Goal: Task Accomplishment & Management: Use online tool/utility

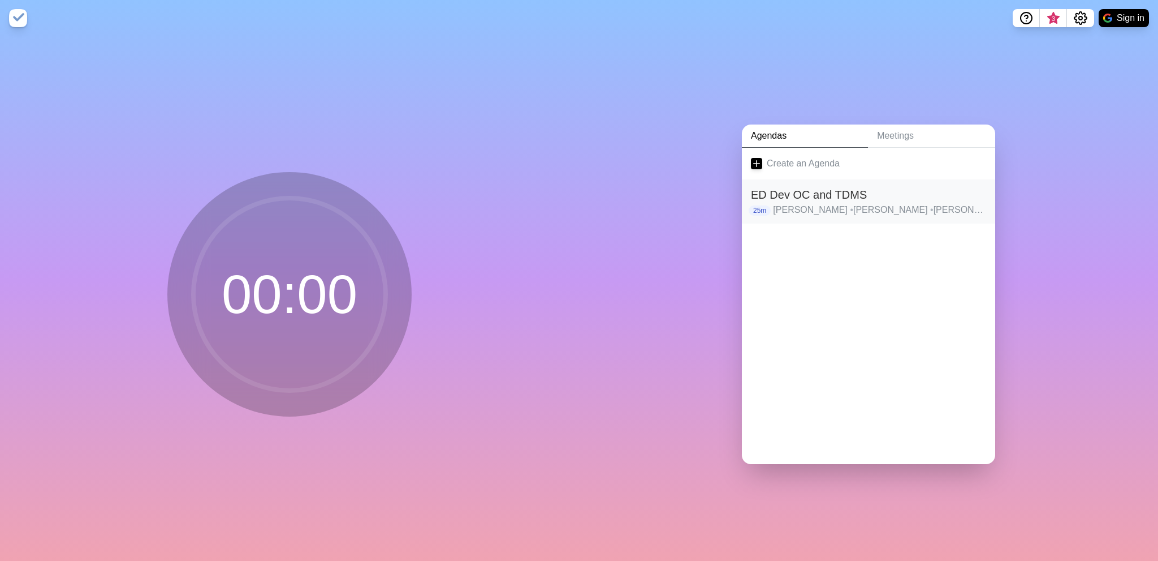
click at [810, 186] on h2 "ED Dev OC and TDMS" at bounding box center [868, 194] width 235 height 17
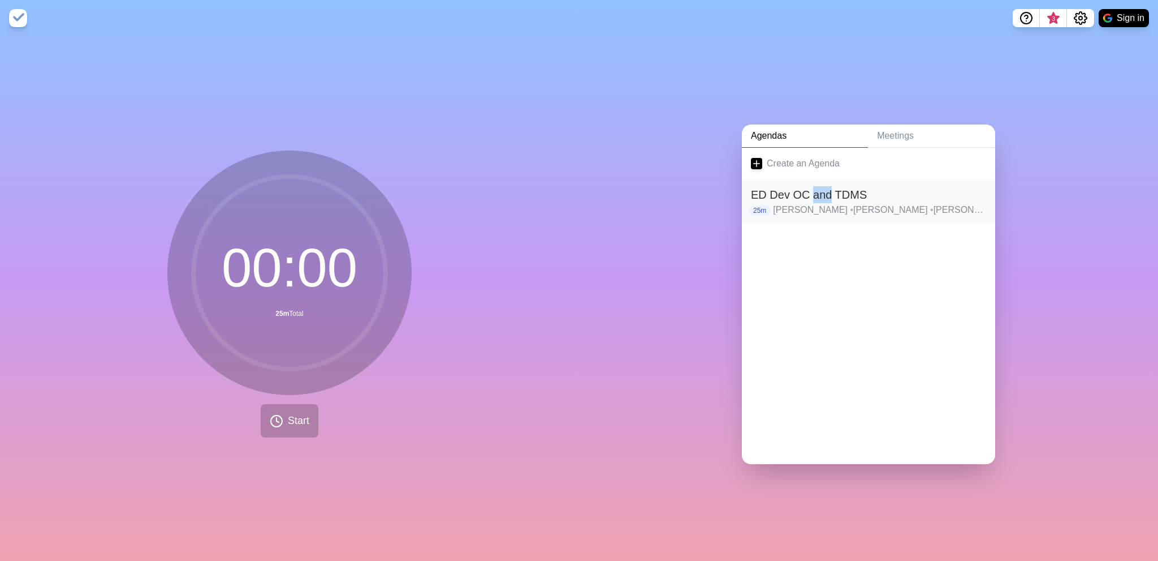
click at [810, 186] on h2 "ED Dev OC and TDMS" at bounding box center [868, 194] width 235 height 17
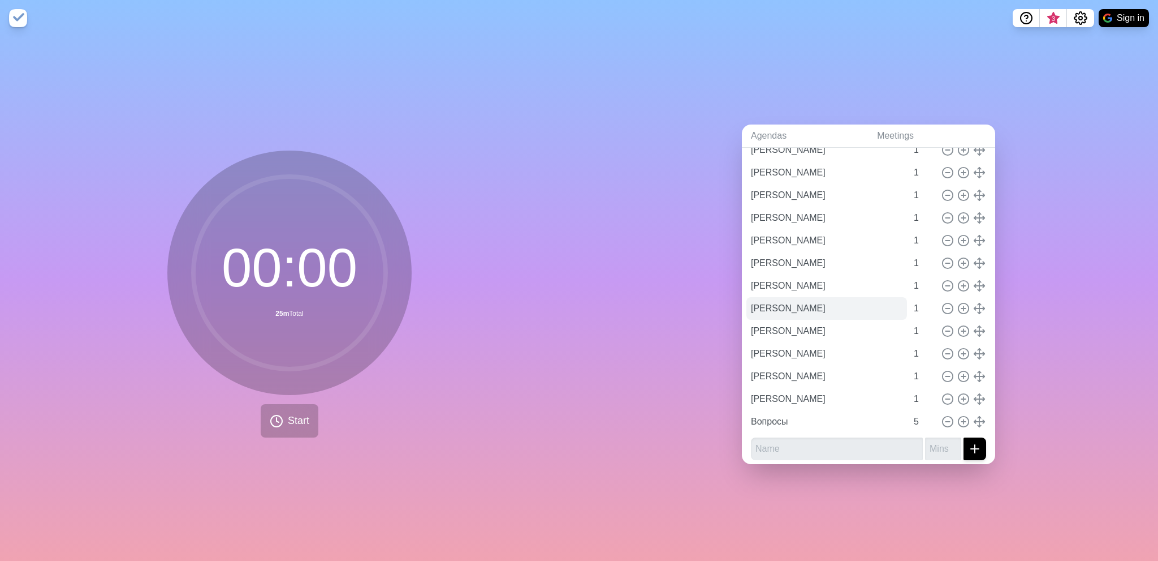
scroll to position [255, 0]
click at [795, 443] on input "text" at bounding box center [837, 444] width 172 height 23
click at [791, 441] on input "Вов" at bounding box center [837, 444] width 172 height 23
click at [807, 438] on input "Вов" at bounding box center [837, 444] width 172 height 23
click at [776, 440] on input "Вов" at bounding box center [837, 444] width 172 height 23
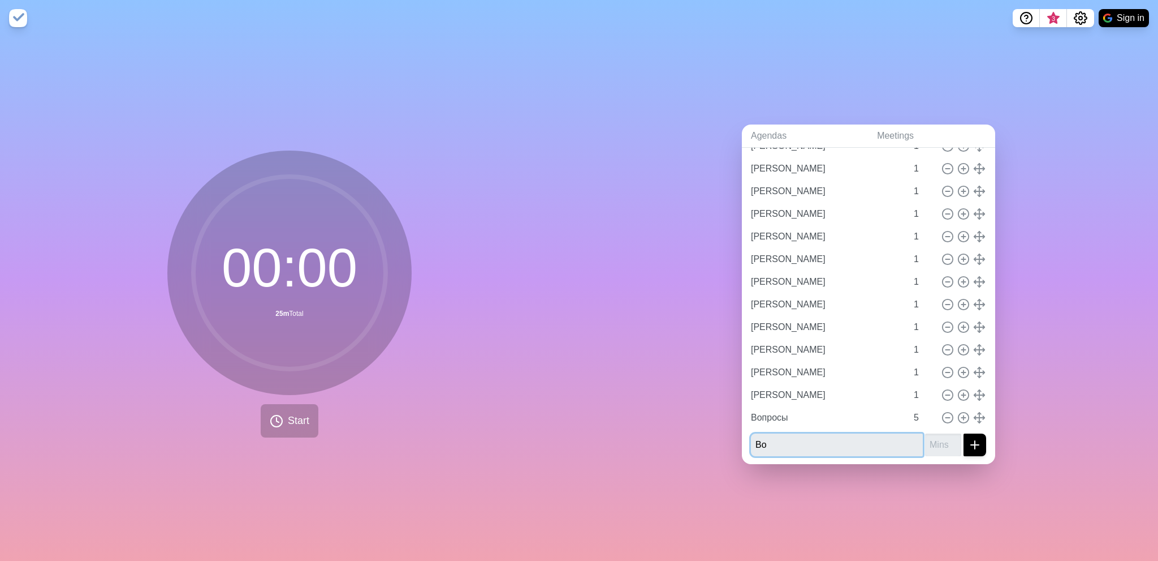
type input "В"
type input "[PERSON_NAME]"
click at [779, 441] on input "[PERSON_NAME]" at bounding box center [837, 444] width 172 height 23
type input "[PERSON_NAME]"
click at [934, 440] on input "number" at bounding box center [943, 444] width 36 height 23
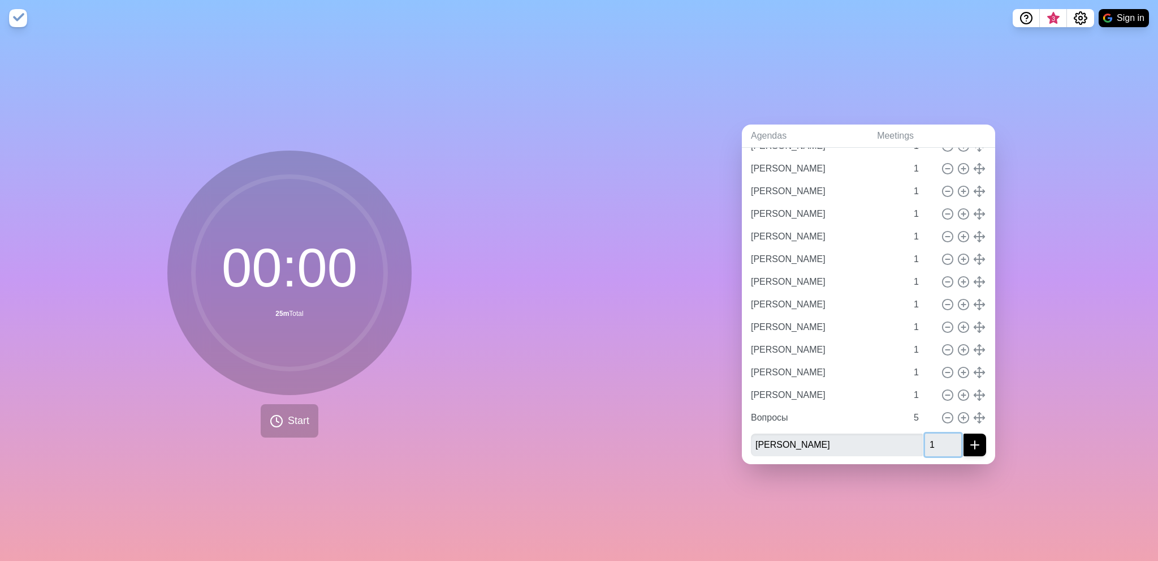
type input "1"
click at [968, 438] on icon "submit" at bounding box center [975, 445] width 14 height 14
type input "[PERSON_NAME]"
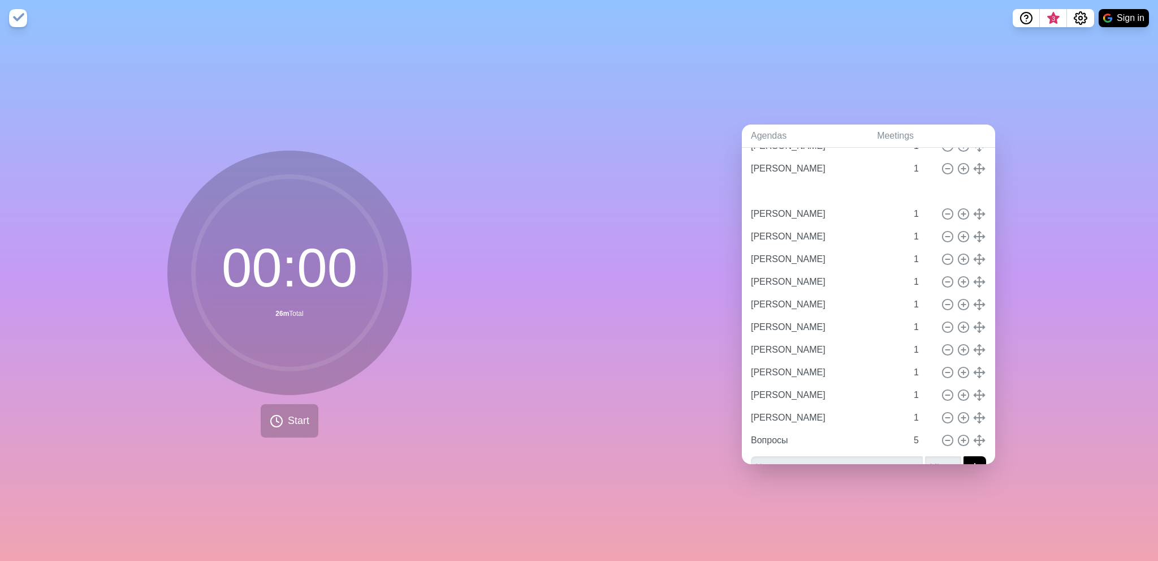
type input "[PERSON_NAME]"
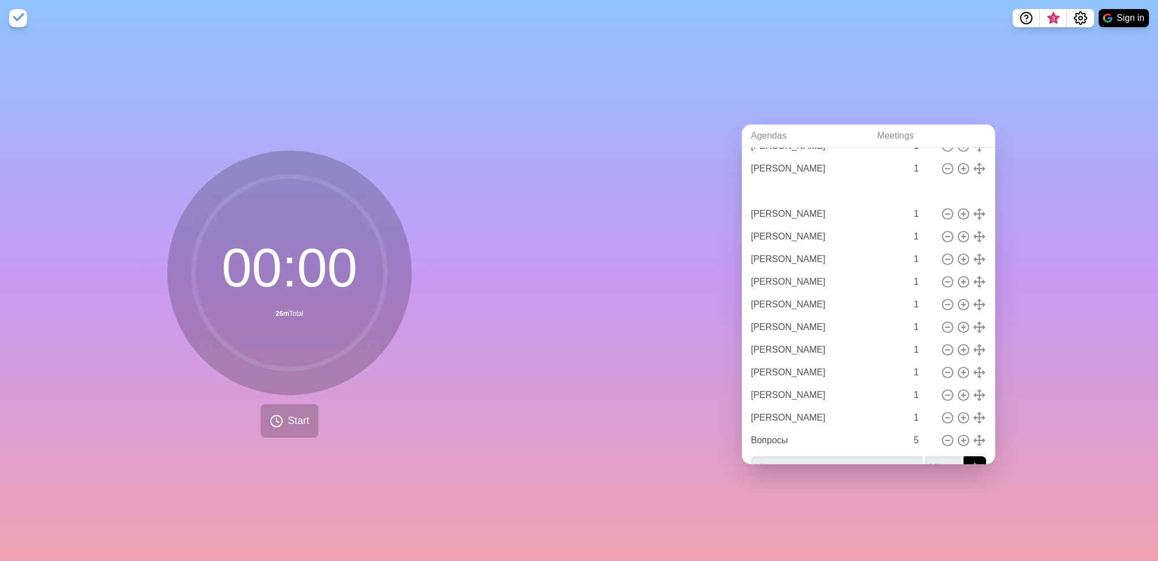
type input "[PERSON_NAME]"
type input "1"
type input "Вопросы"
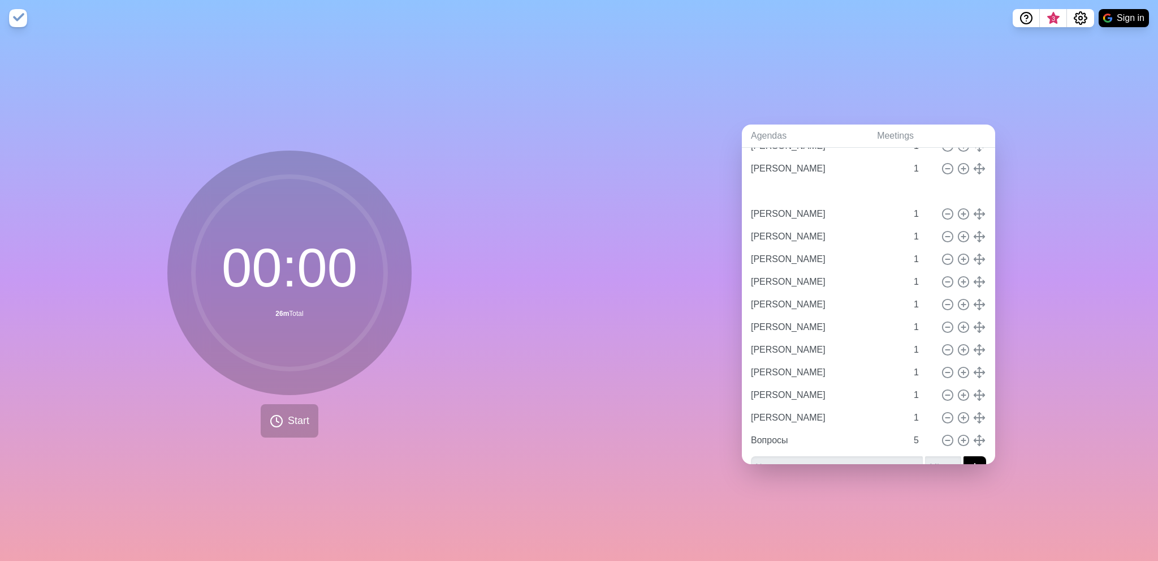
type input "5"
type input "[PERSON_NAME]"
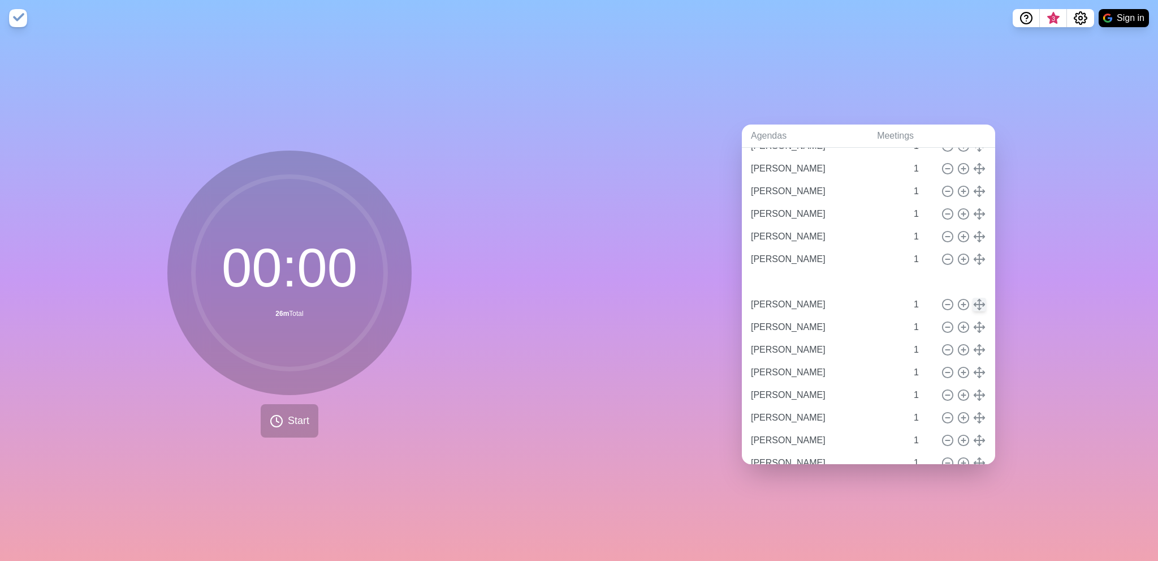
type input "[PERSON_NAME]"
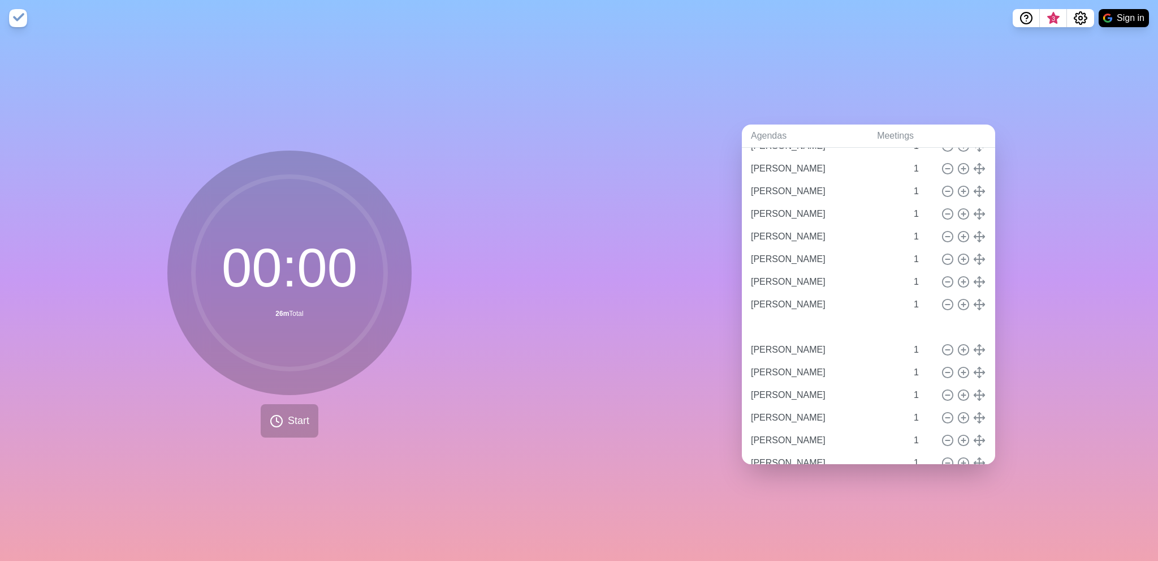
type input "[PERSON_NAME]"
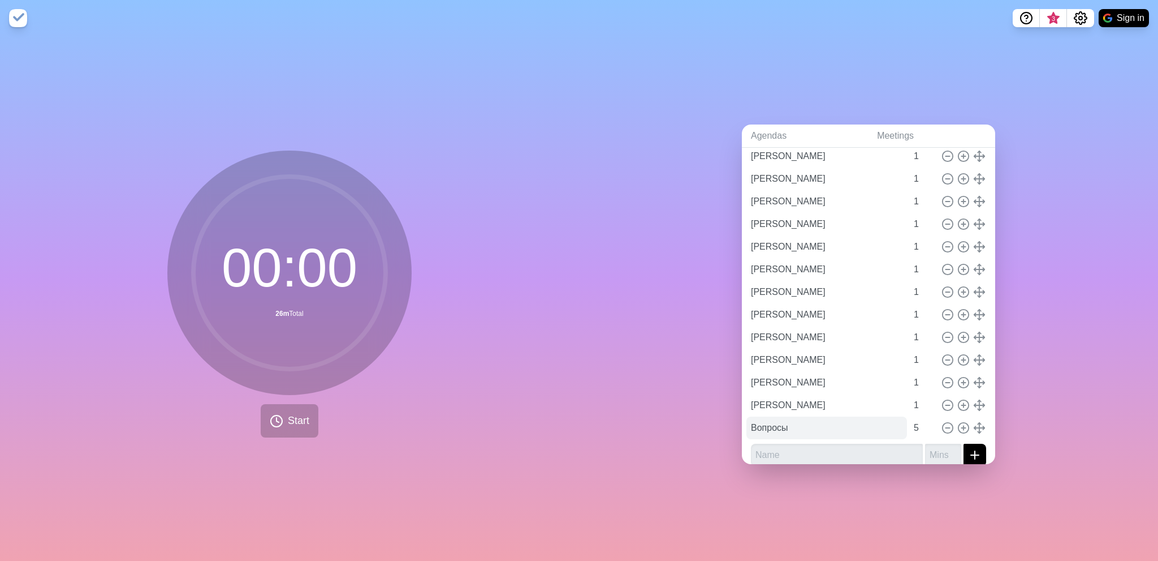
scroll to position [277, 0]
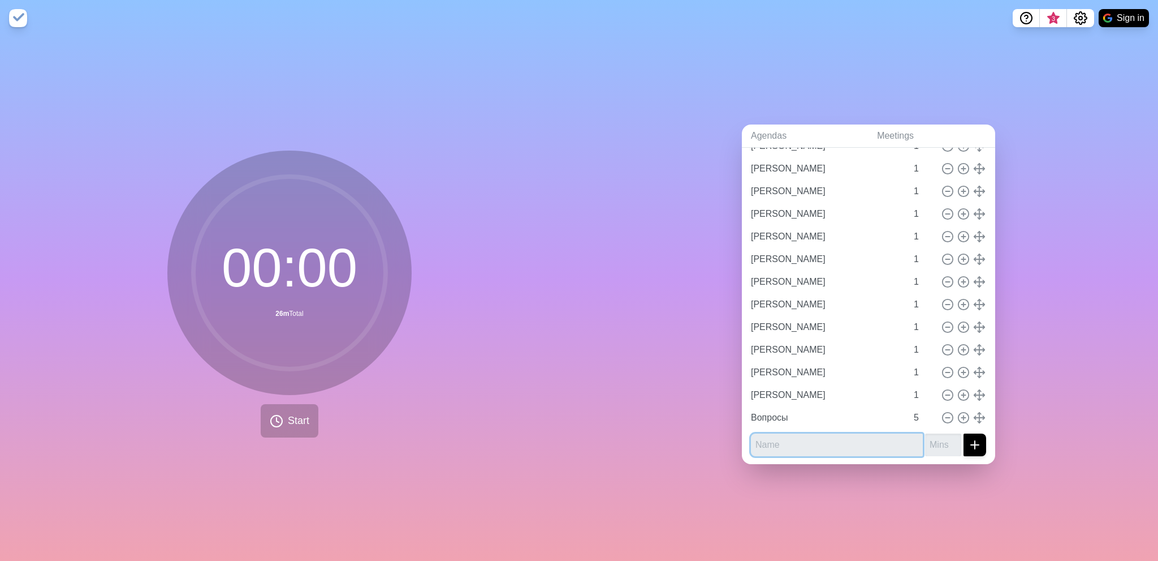
click at [794, 439] on input "text" at bounding box center [837, 444] width 172 height 23
type input "[PERSON_NAME]"
click at [930, 438] on input "number" at bounding box center [943, 444] width 36 height 23
type input "1"
click at [975, 441] on line "submit" at bounding box center [975, 445] width 0 height 8
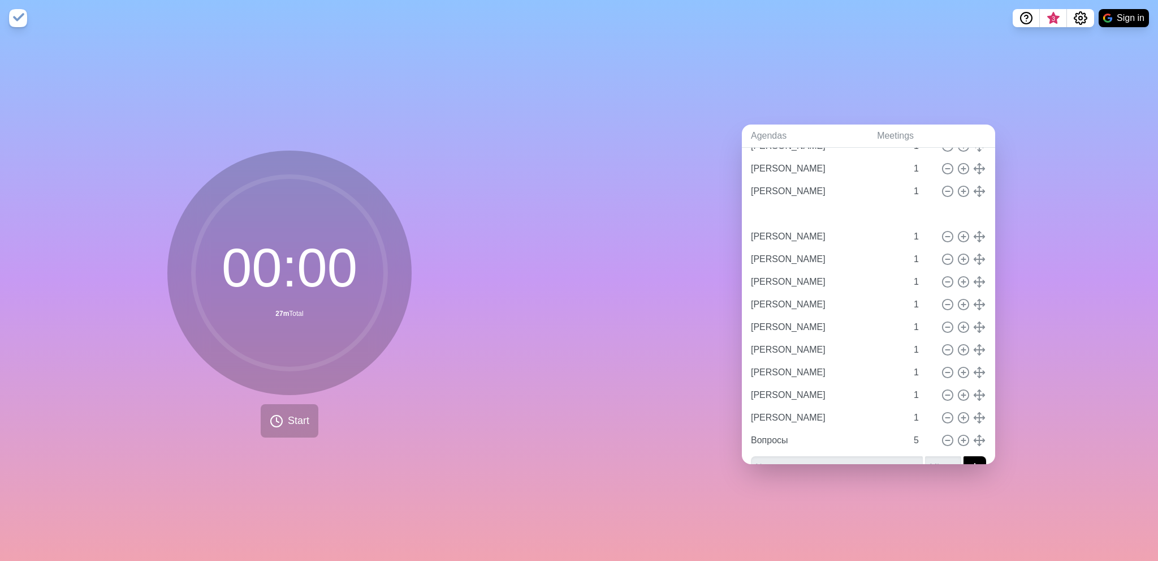
type input "[PERSON_NAME]"
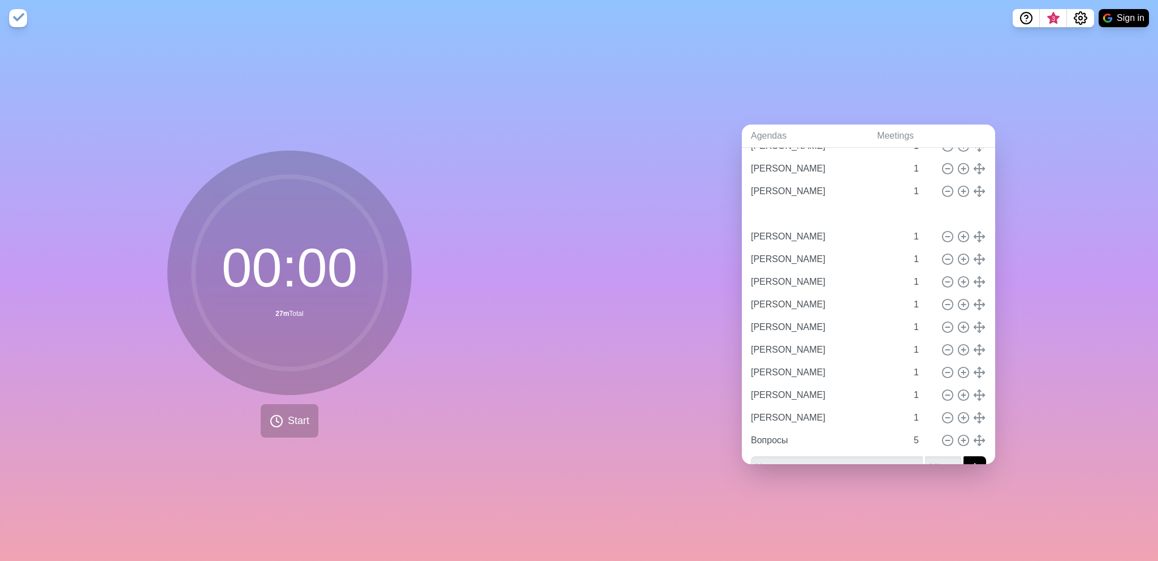
type input "[PERSON_NAME]"
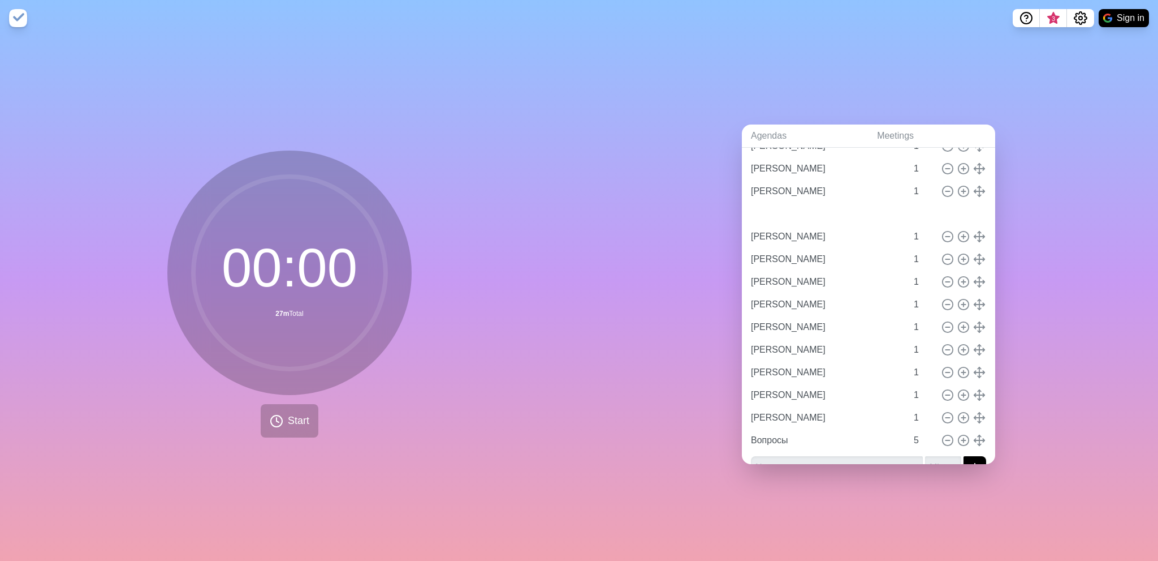
type input "1"
type input "Вопросы"
type input "5"
click at [828, 323] on input "[PERSON_NAME]" at bounding box center [827, 327] width 161 height 23
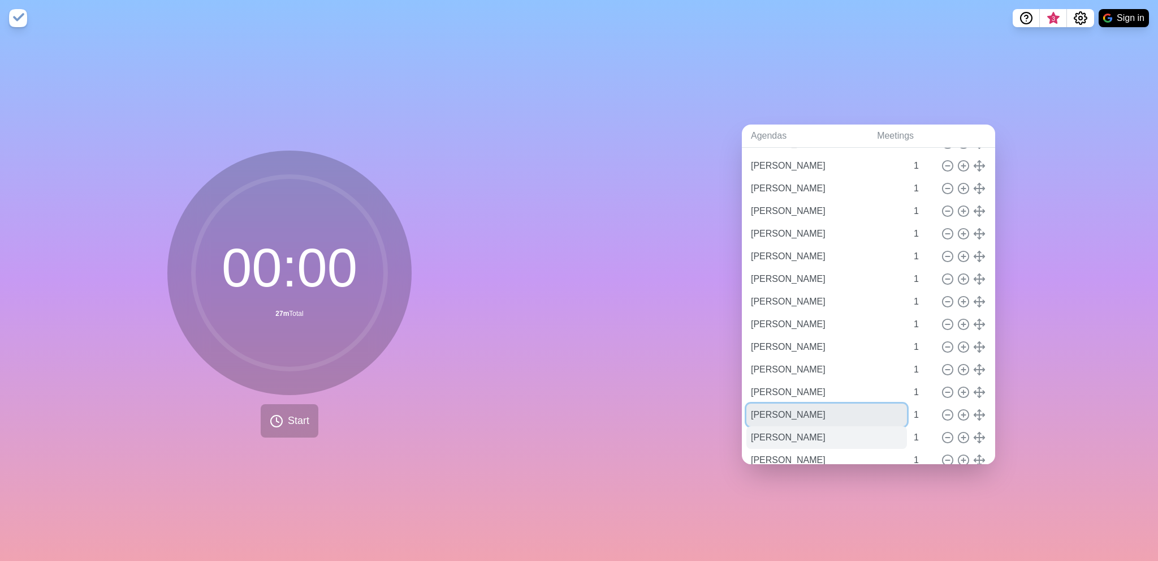
scroll to position [187, 0]
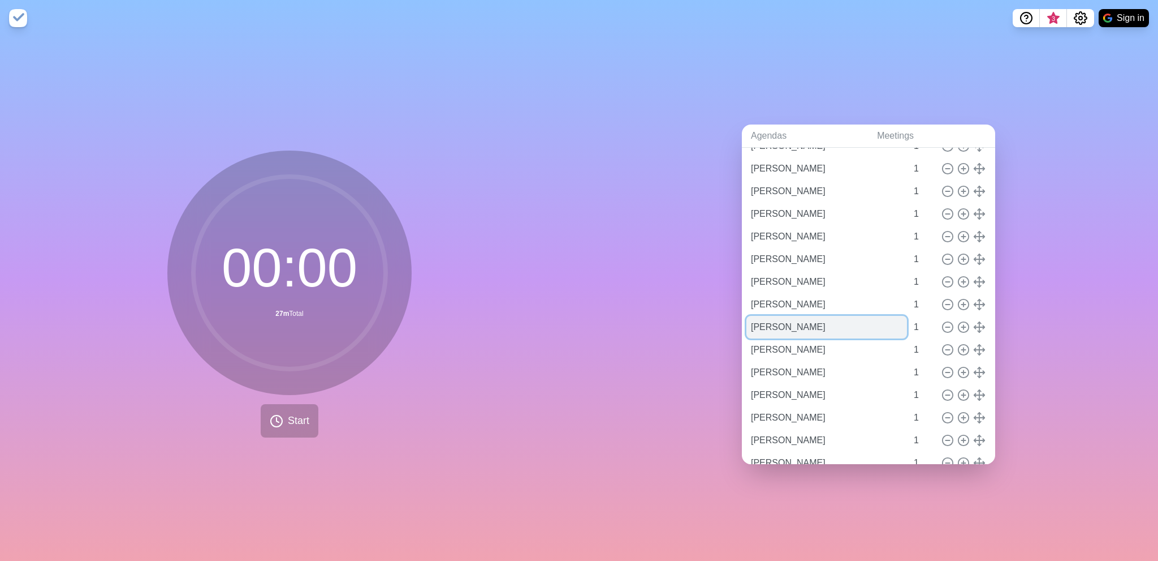
click at [842, 321] on input "[PERSON_NAME]" at bounding box center [827, 327] width 161 height 23
click at [849, 347] on input "[PERSON_NAME]" at bounding box center [827, 349] width 161 height 23
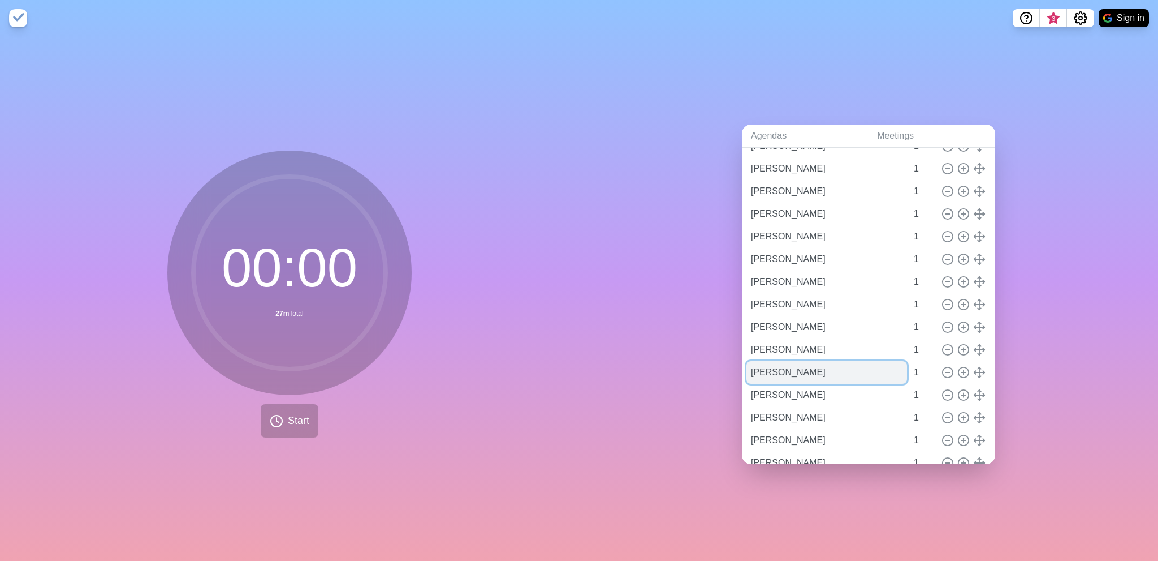
click at [849, 367] on input "[PERSON_NAME]" at bounding box center [827, 372] width 161 height 23
click at [847, 386] on input "[PERSON_NAME]" at bounding box center [827, 395] width 161 height 23
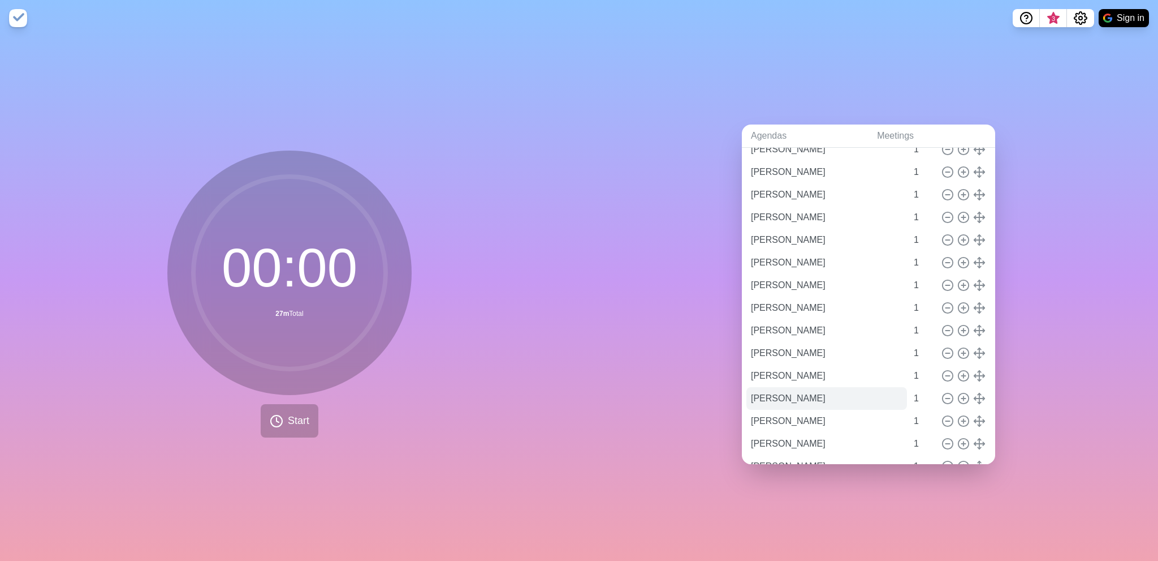
scroll to position [243, 0]
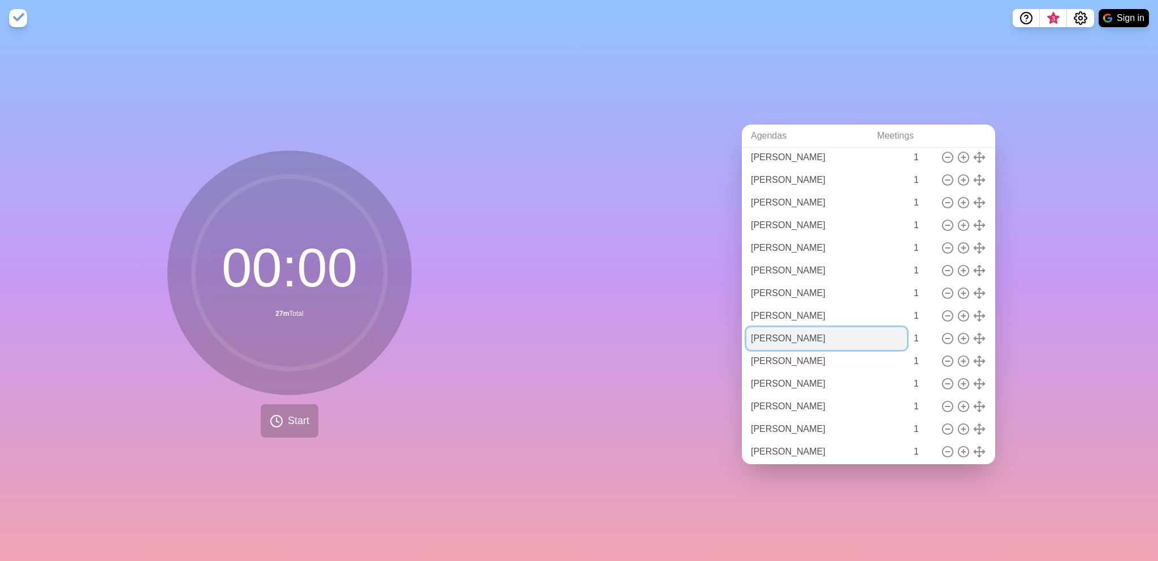
click at [857, 327] on input "[PERSON_NAME]" at bounding box center [827, 338] width 161 height 23
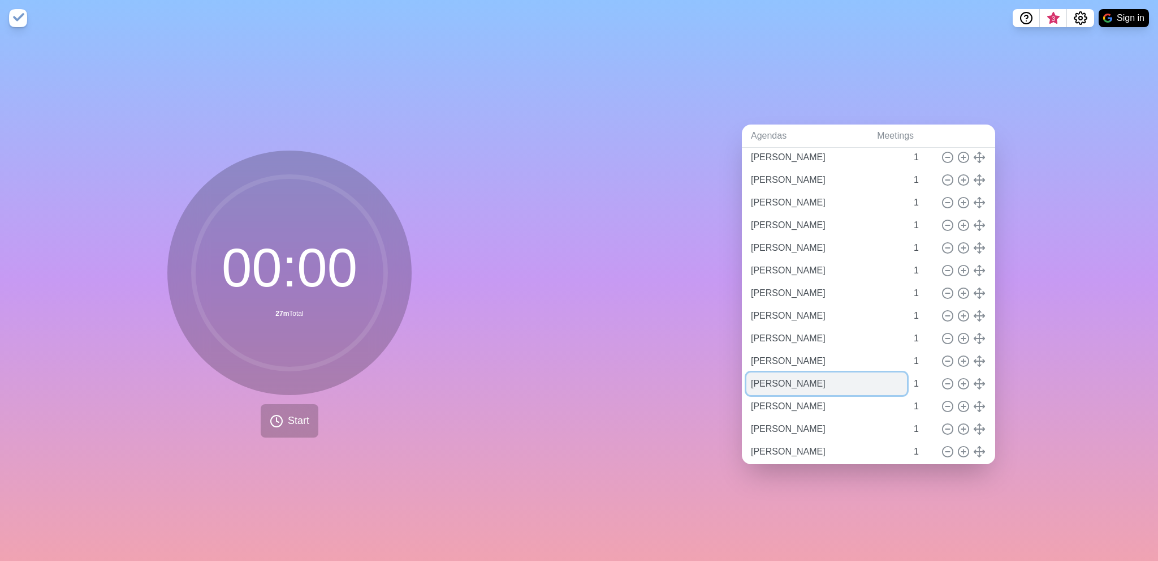
click at [869, 372] on input "[PERSON_NAME]" at bounding box center [827, 383] width 161 height 23
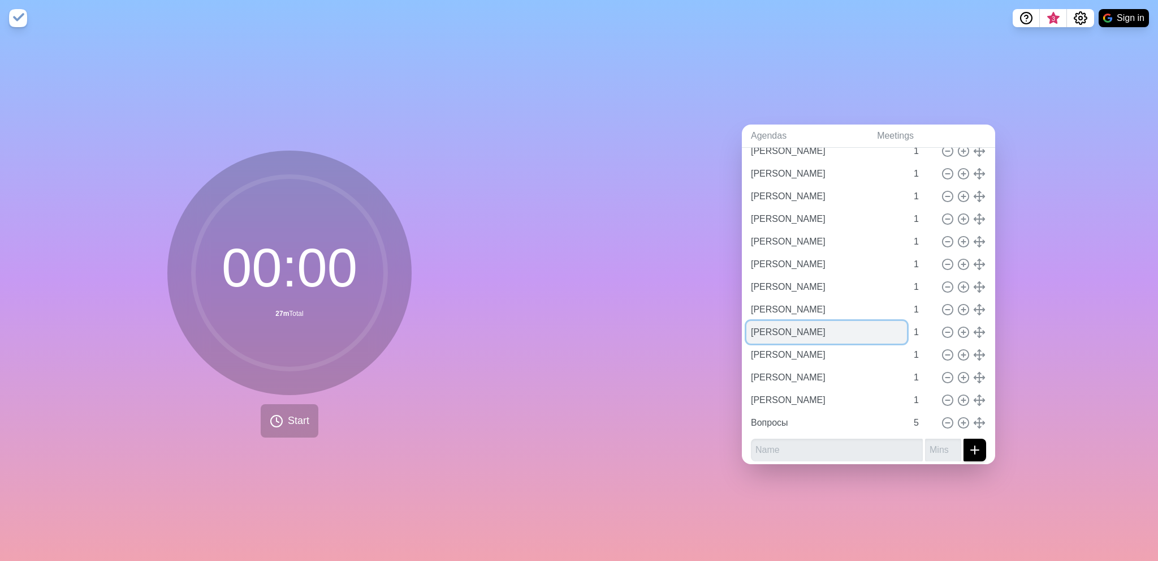
scroll to position [300, 0]
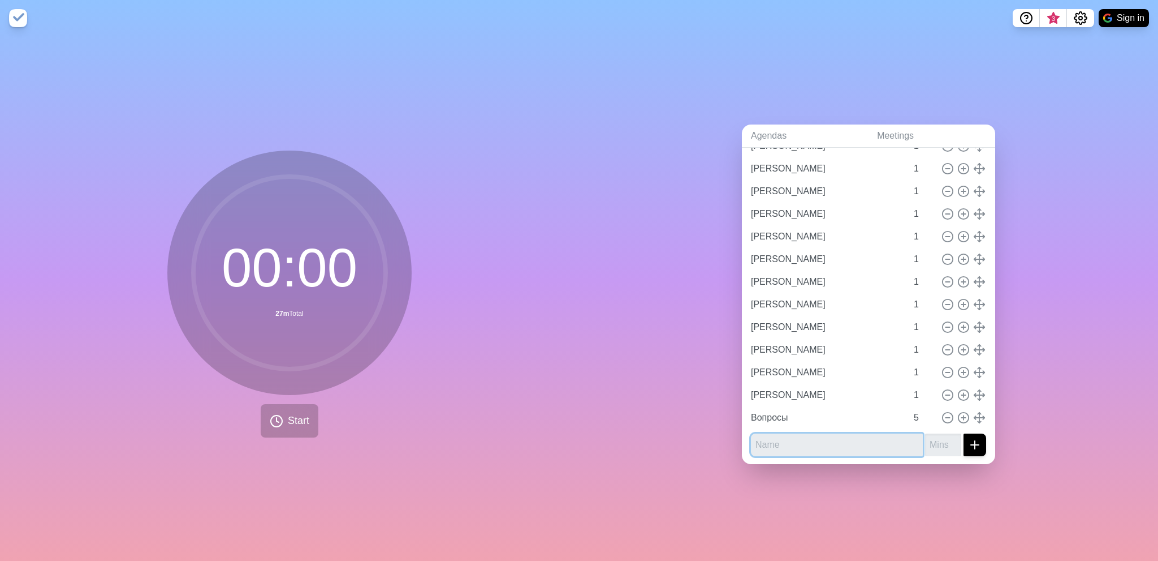
click at [778, 438] on input "text" at bounding box center [837, 444] width 172 height 23
type input "[PERSON_NAME]"
click at [925, 443] on input "number" at bounding box center [943, 444] width 36 height 23
type input "1"
click at [975, 439] on div "ED Dev OC and TDMS [PERSON_NAME] 1 [PERSON_NAME] 1 [PERSON_NAME] 1 [PERSON_NAME…" at bounding box center [868, 172] width 253 height 585
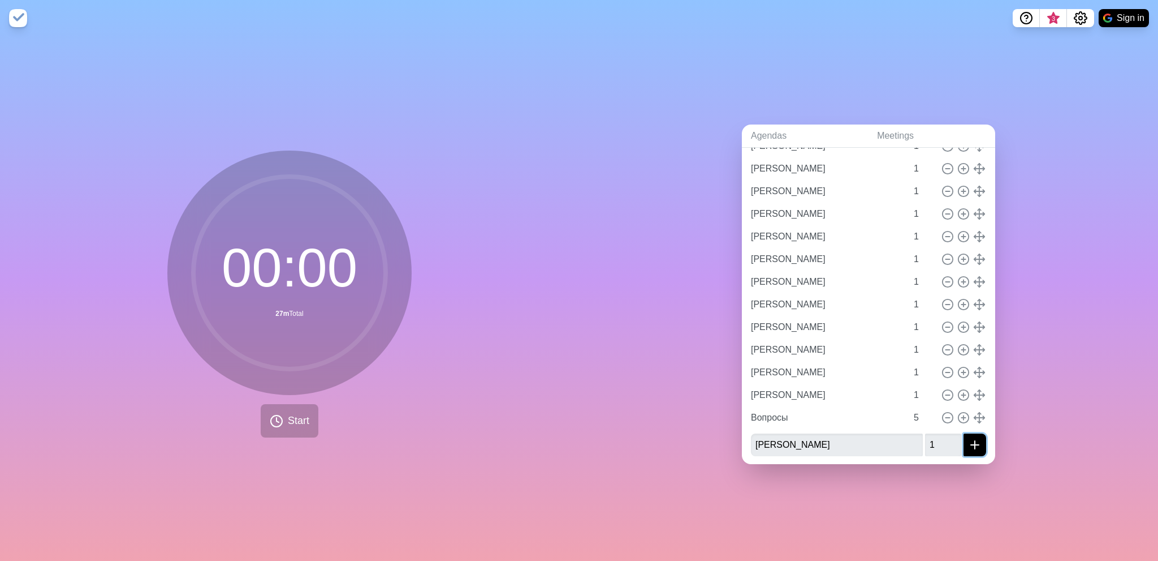
click at [968, 438] on icon "submit" at bounding box center [975, 445] width 14 height 14
type input "[PERSON_NAME]"
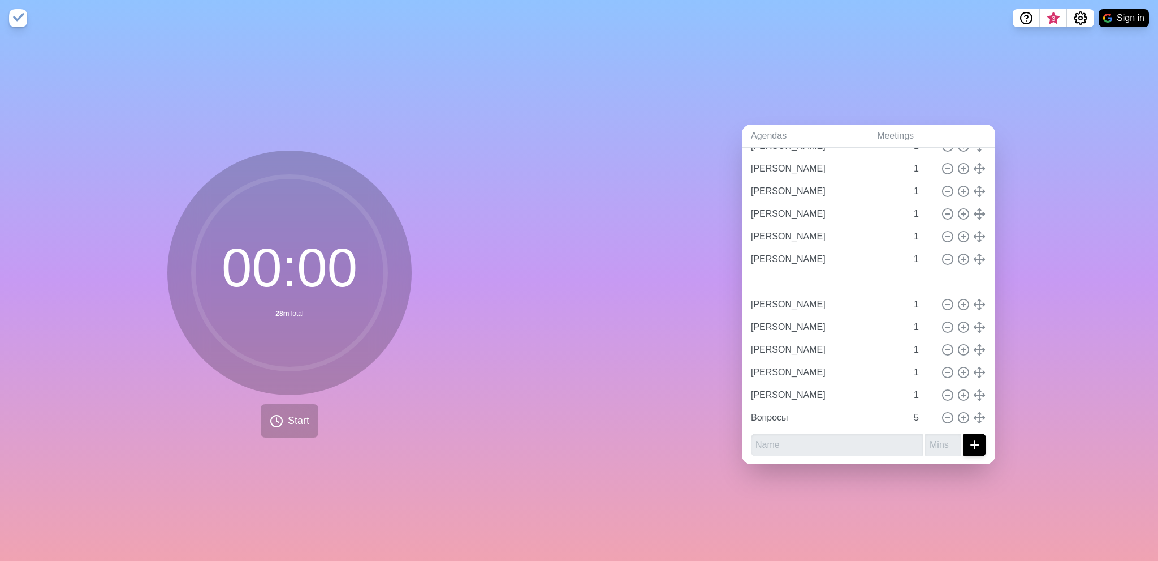
type input "[PERSON_NAME]"
type input "1"
type input "Вопросы"
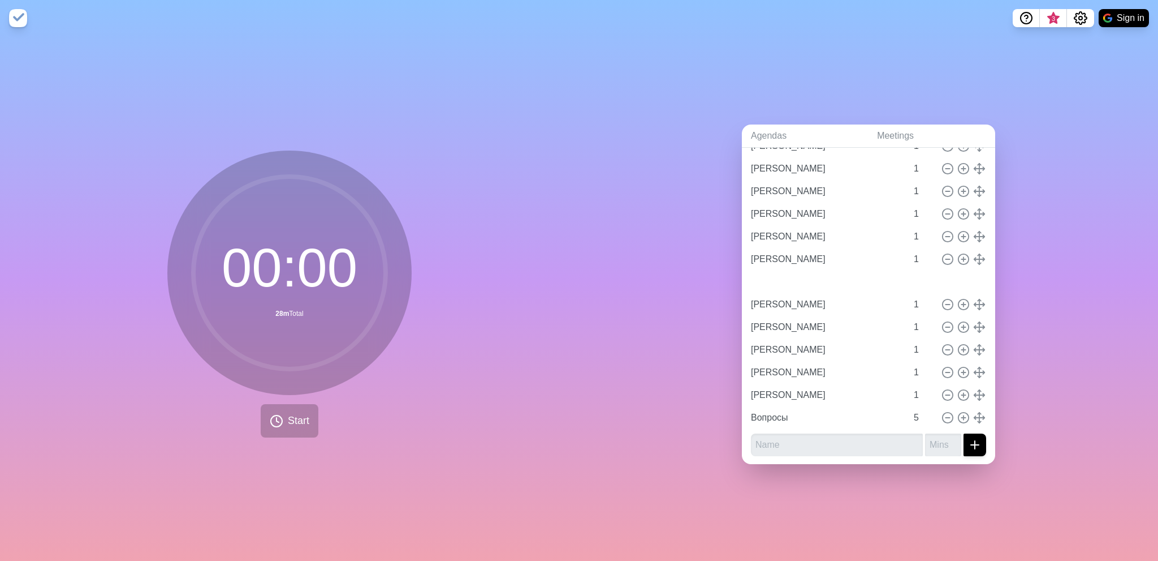
type input "5"
click at [830, 347] on input "[PERSON_NAME]" at bounding box center [827, 349] width 161 height 23
click at [849, 366] on input "[PERSON_NAME]" at bounding box center [827, 372] width 161 height 23
click at [840, 389] on input "[PERSON_NAME]" at bounding box center [827, 395] width 161 height 23
click at [845, 470] on div "Agendas Meetings Back ED Dev OC and TDMS [PERSON_NAME] 1 [PERSON_NAME] 1 [PERSO…" at bounding box center [868, 298] width 579 height 524
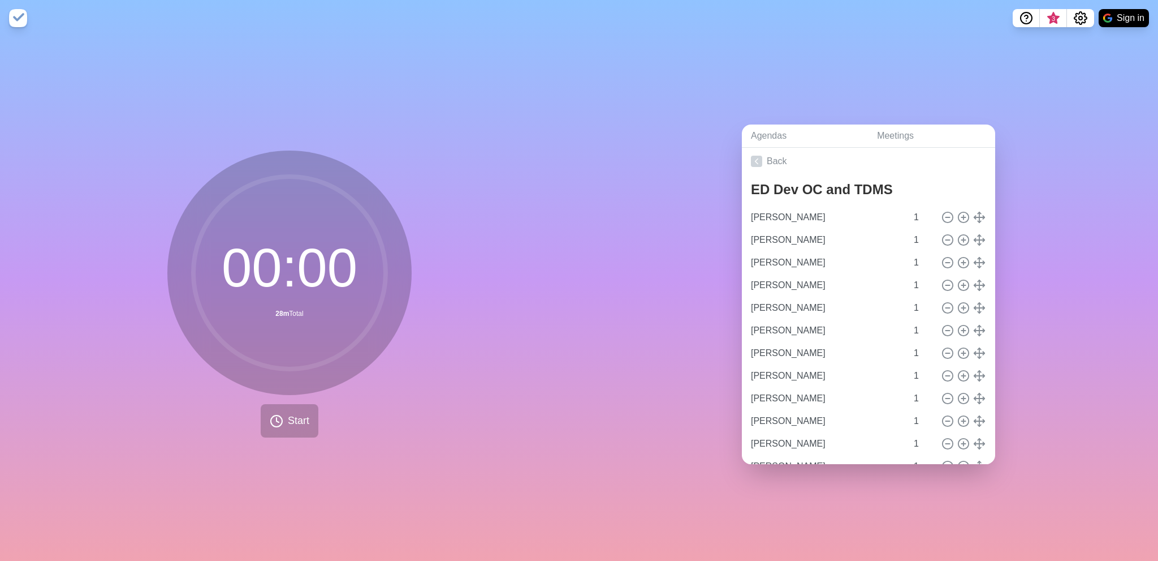
scroll to position [0, 0]
click at [756, 158] on icon at bounding box center [756, 163] width 11 height 11
